Goal: Task Accomplishment & Management: Manage account settings

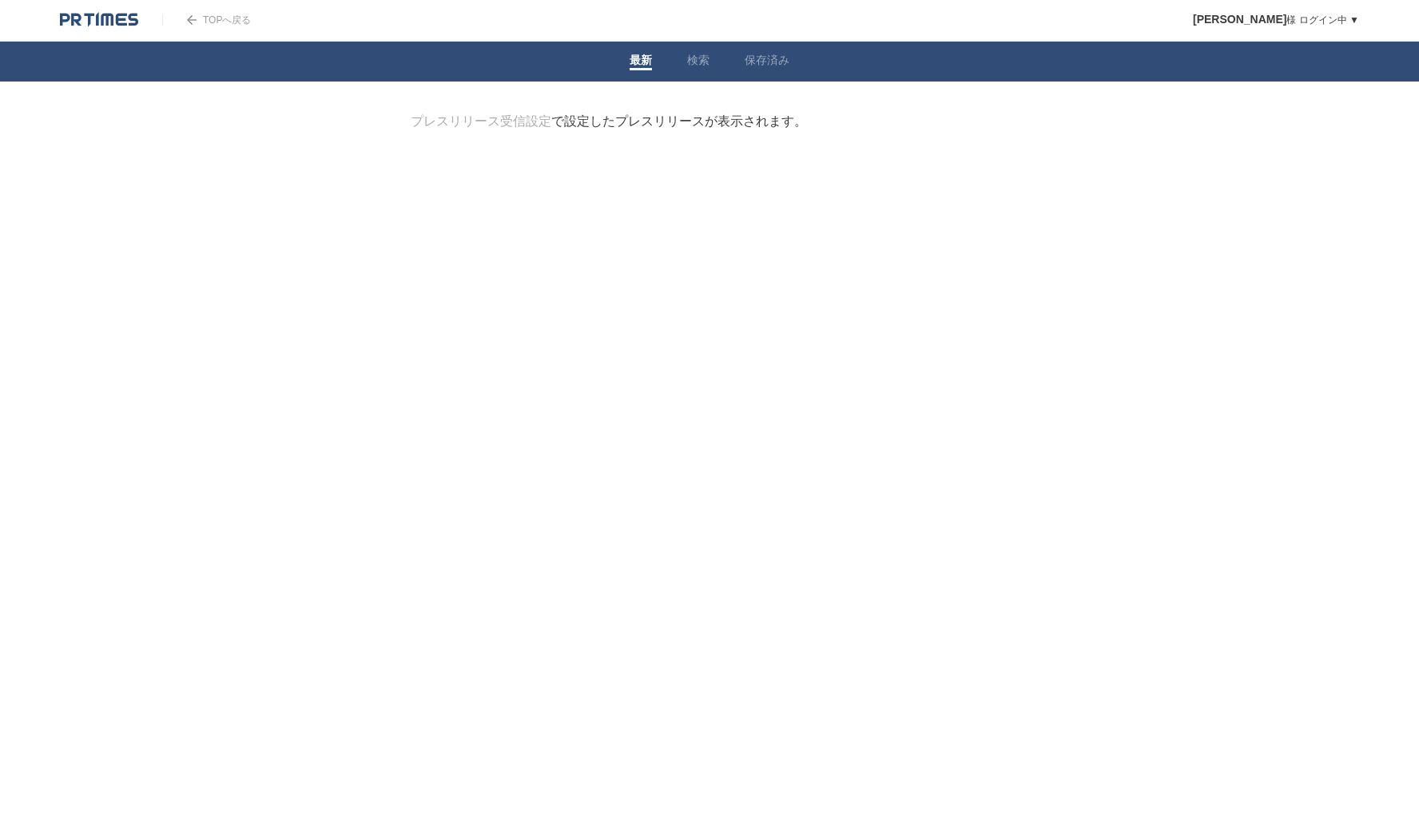
click at [509, 122] on link "プレスリリース受信設定" at bounding box center [481, 121] width 141 height 13
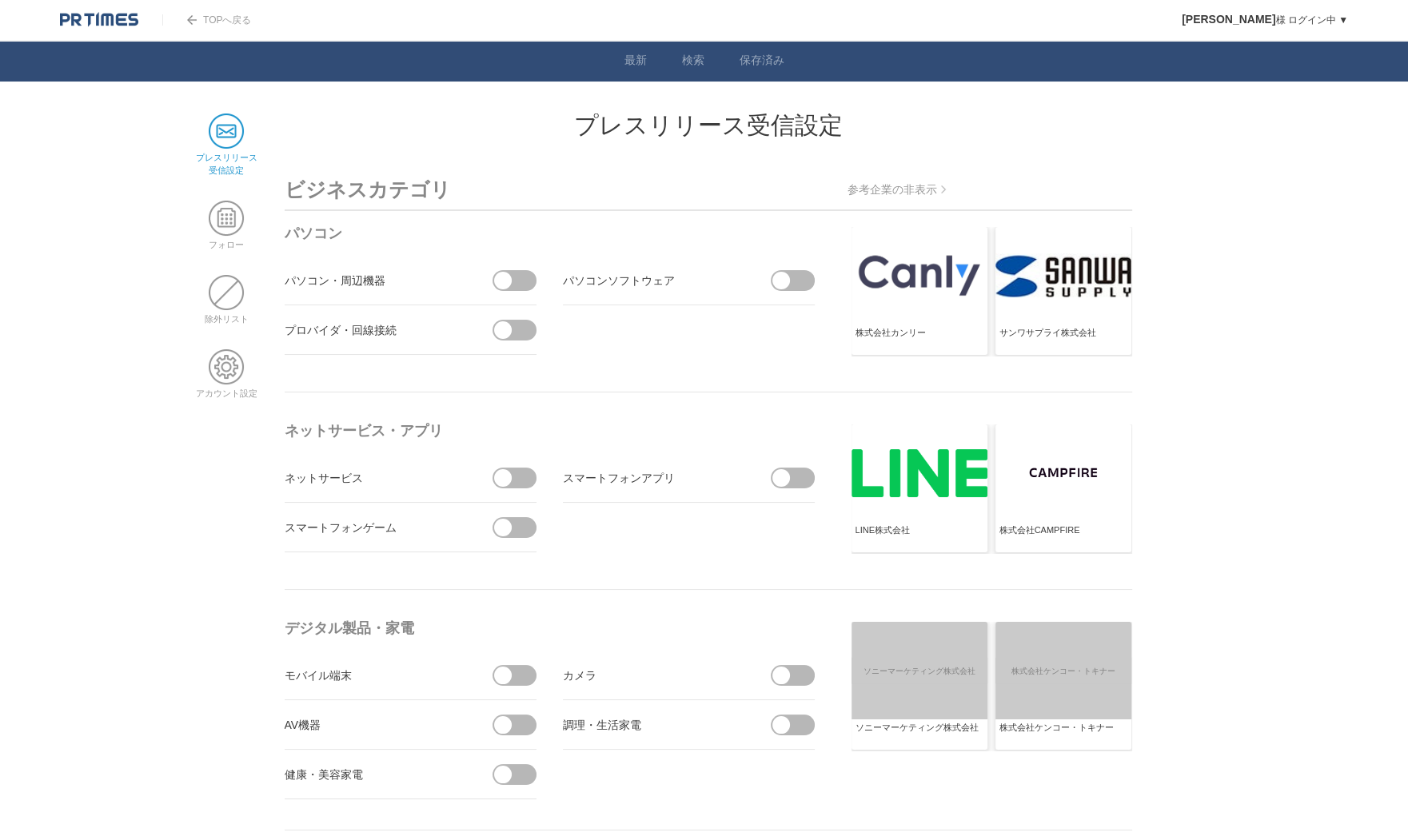
click at [523, 275] on span at bounding box center [520, 280] width 34 height 21
click at [0, 0] on input "checkbox" at bounding box center [0, 0] width 0 height 0
click at [523, 275] on span at bounding box center [526, 280] width 17 height 17
click at [0, 0] on input "受信しない" at bounding box center [0, 0] width 0 height 0
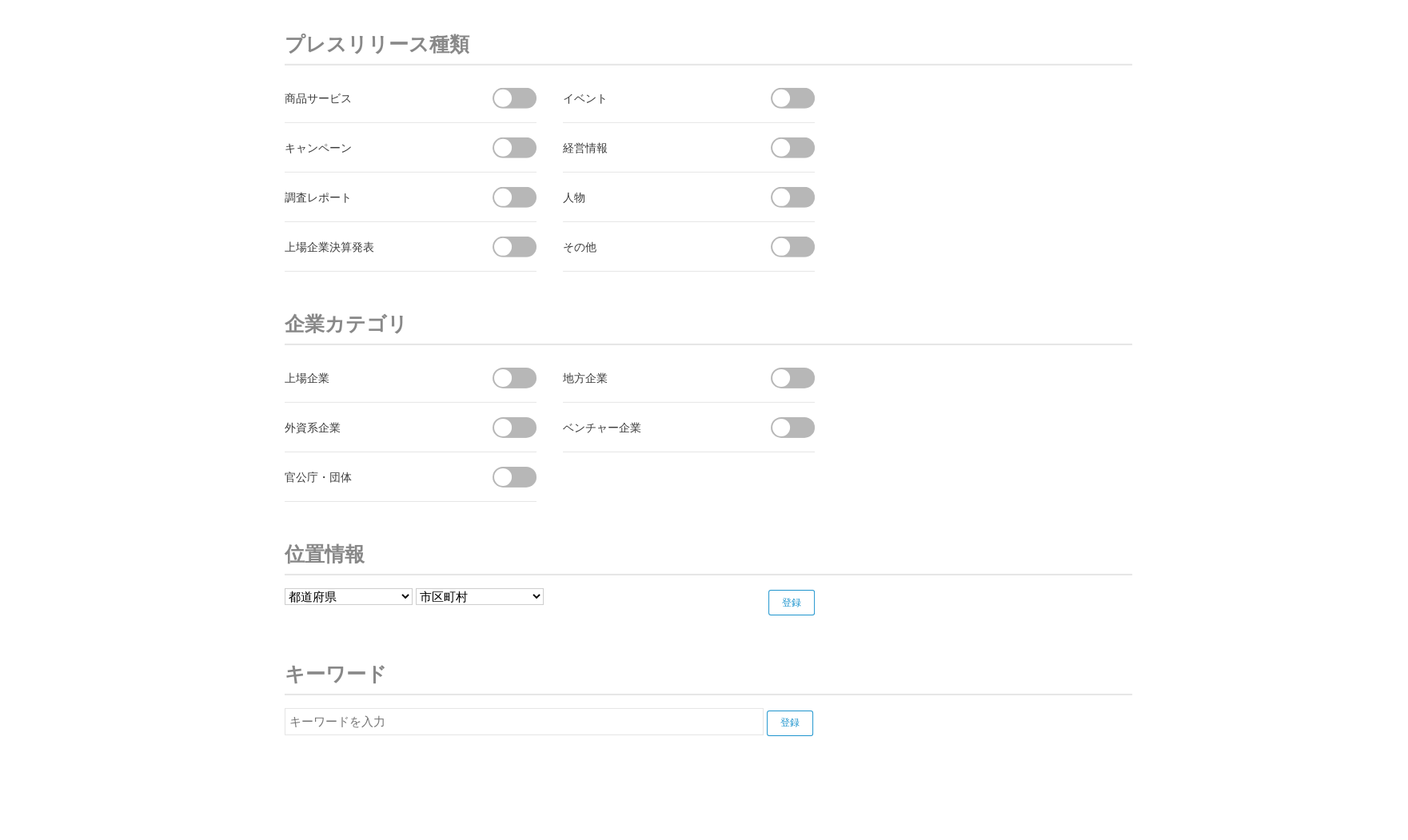
scroll to position [5826, 0]
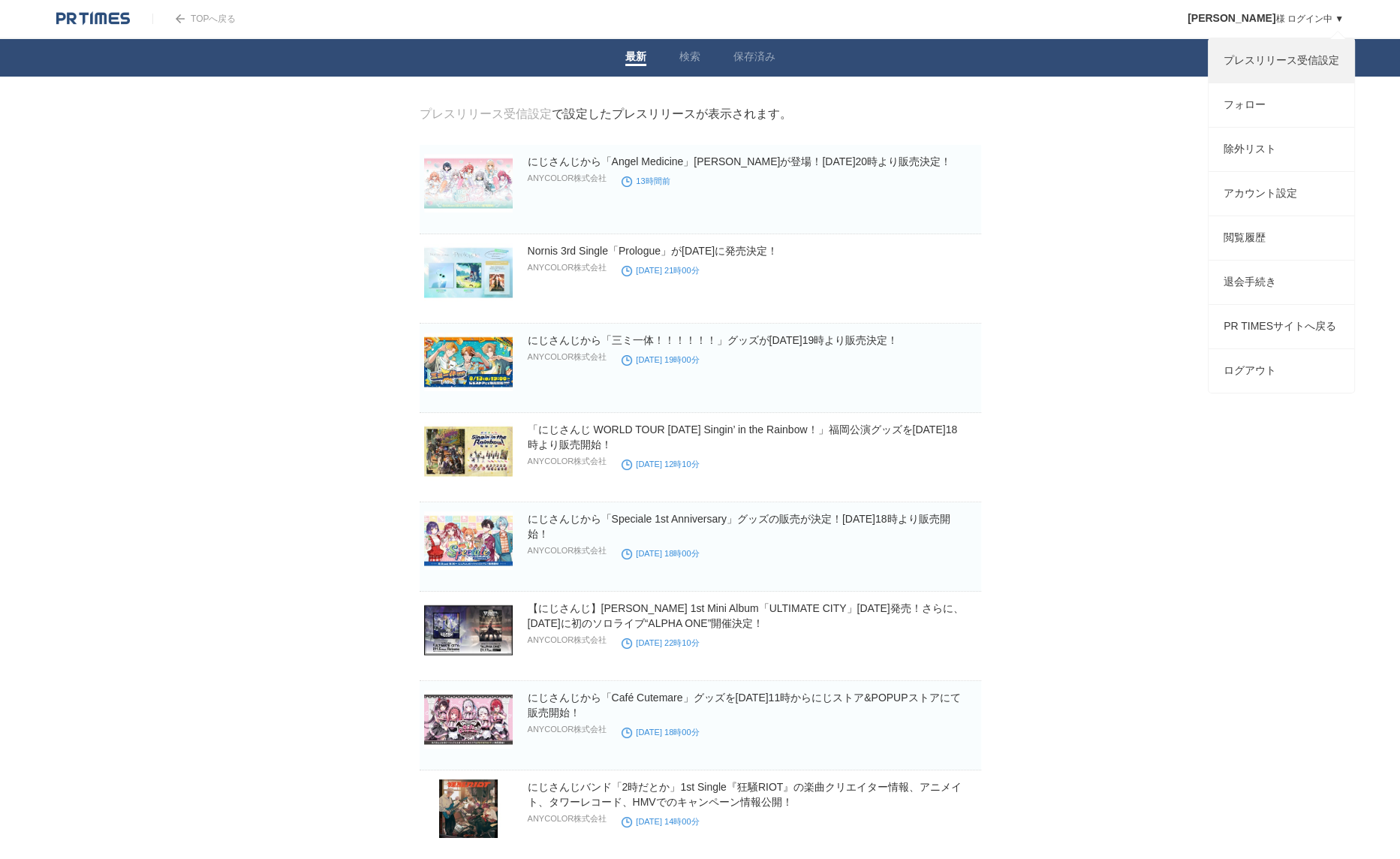
click at [1262, 74] on link "プレスリリース受信設定" at bounding box center [1281, 60] width 145 height 43
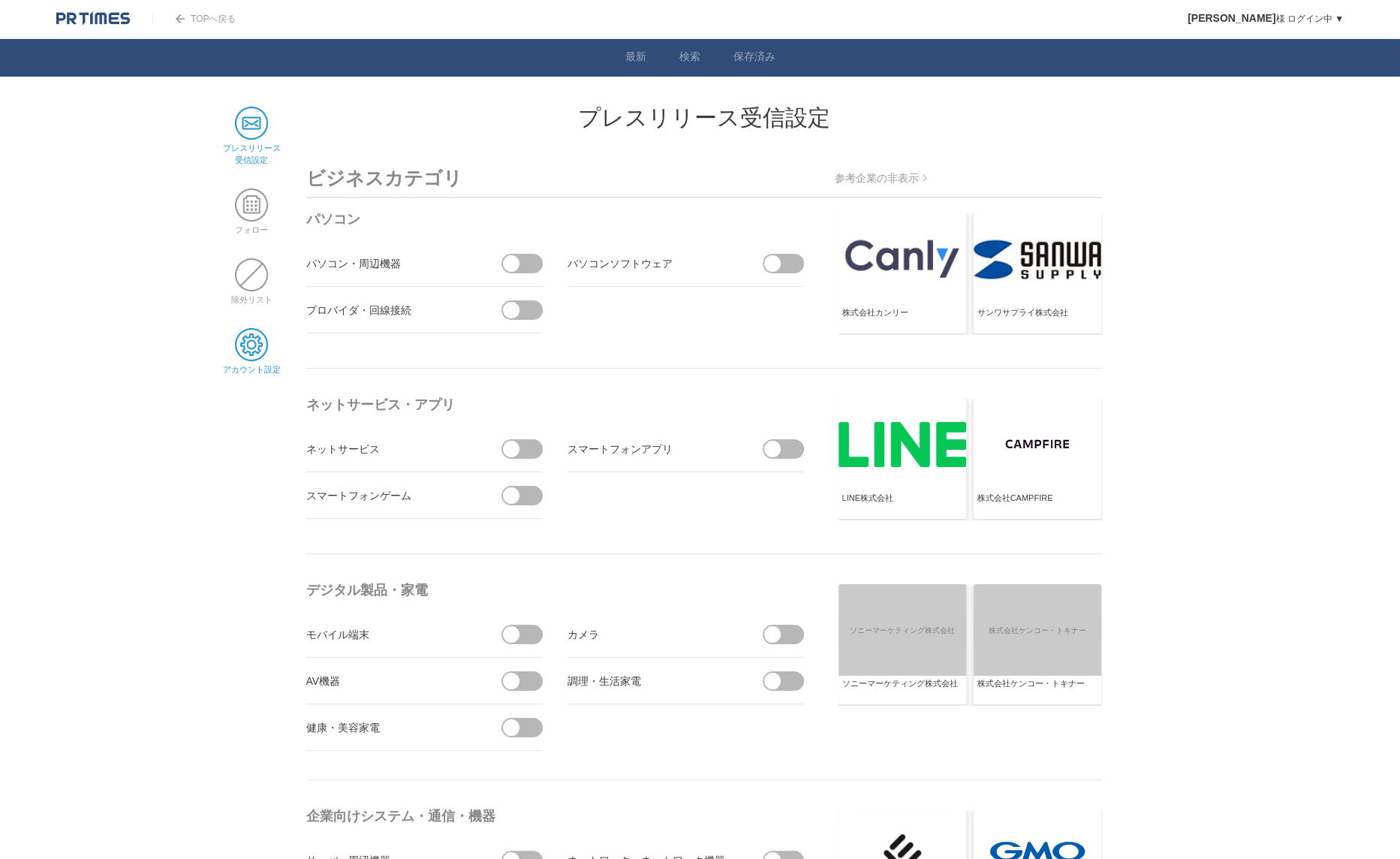
click at [248, 332] on span at bounding box center [252, 345] width 33 height 33
